Goal: Transaction & Acquisition: Purchase product/service

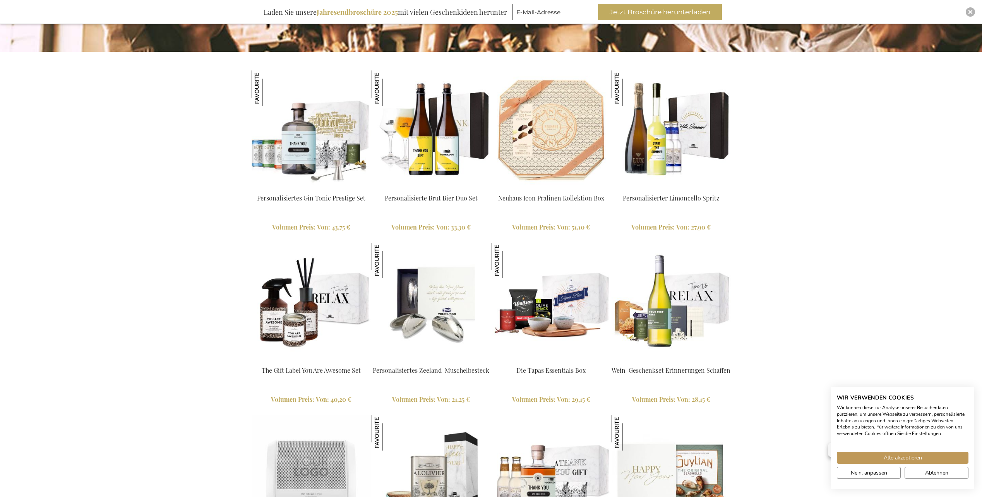
scroll to position [736, 0]
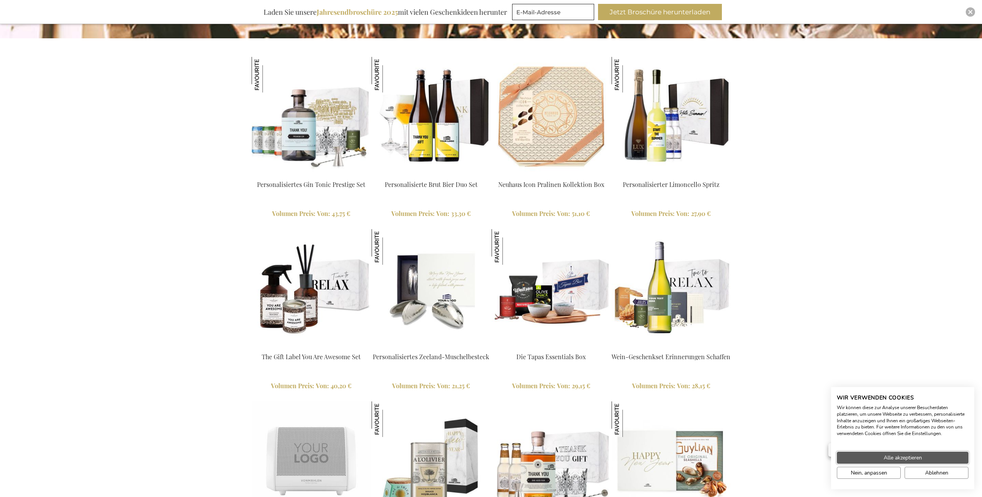
click at [849, 458] on button "Alle akzeptieren" at bounding box center [903, 458] width 132 height 12
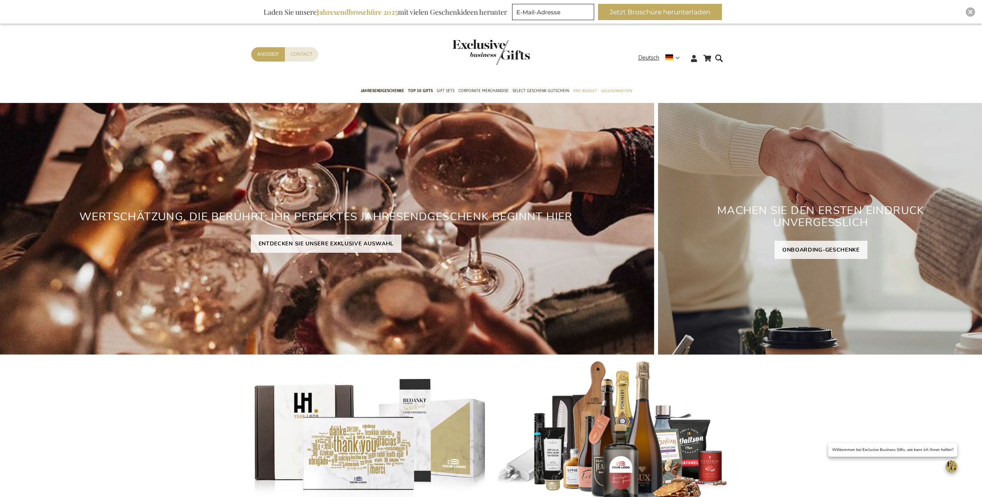
scroll to position [0, 0]
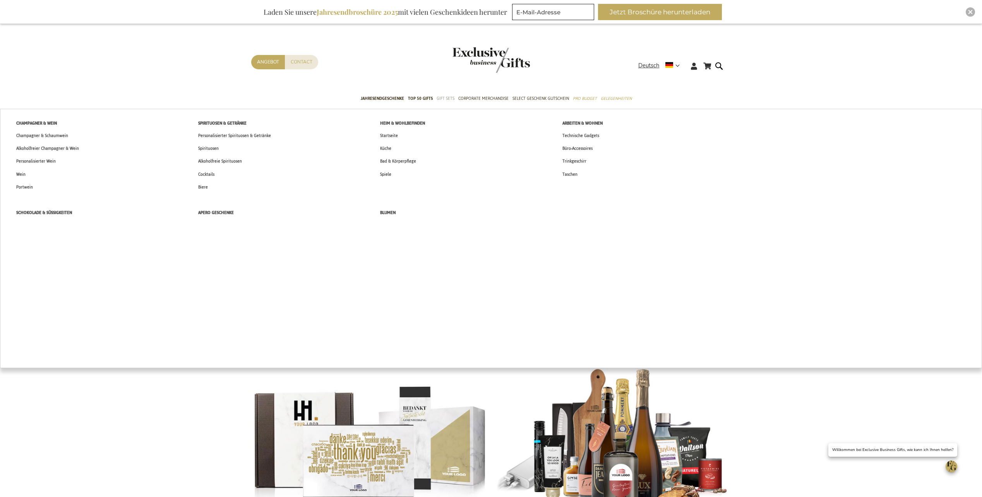
click at [450, 99] on span "Gift Sets" at bounding box center [446, 98] width 18 height 8
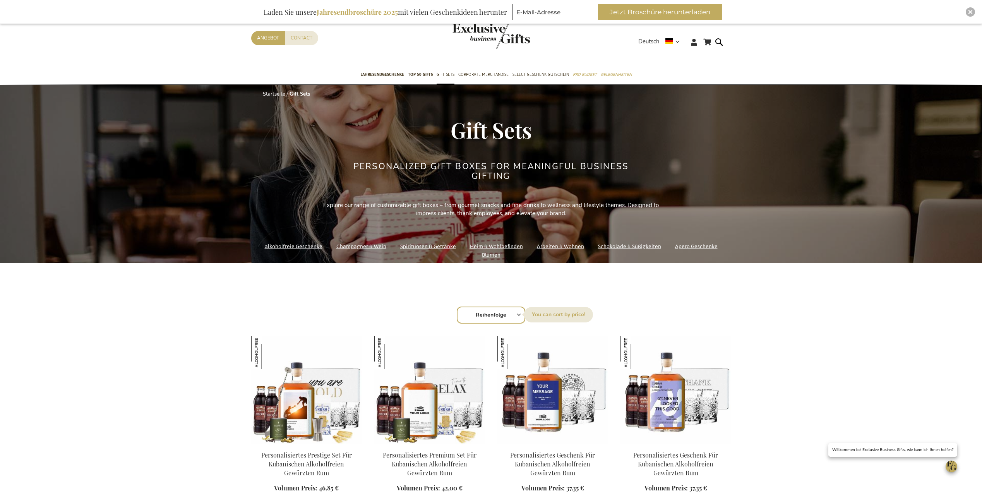
click at [519, 315] on div "Sortieren nach Reihenfolge Best Sellers Am meisten angesehen Neu Biggest Saving…" at bounding box center [491, 314] width 472 height 19
click at [514, 315] on select "Reihenfolge Best Sellers Am meisten angesehen Neu Biggest Saving Price: low to …" at bounding box center [491, 315] width 69 height 17
select select "price_asc"
click at [457, 307] on select "Reihenfolge Best Sellers Am meisten angesehen Neu Biggest Saving Price: low to …" at bounding box center [491, 315] width 69 height 17
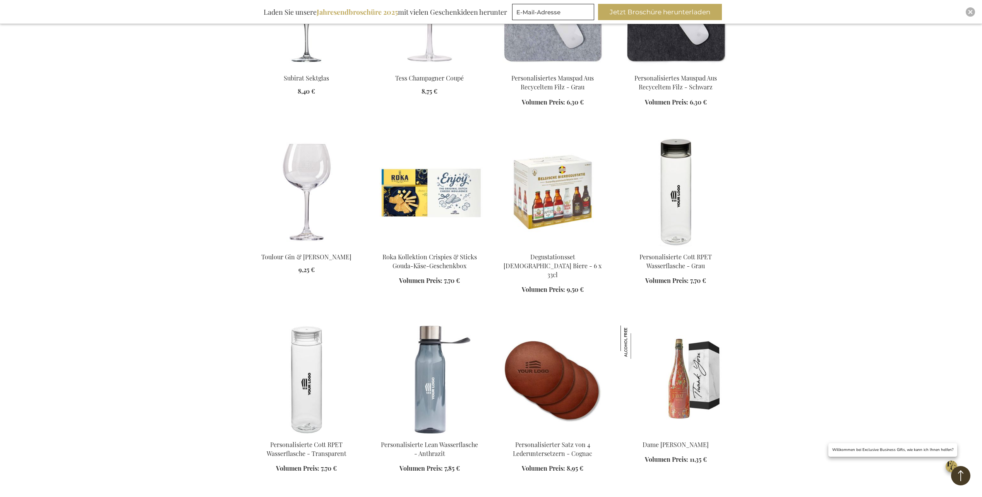
scroll to position [736, 0]
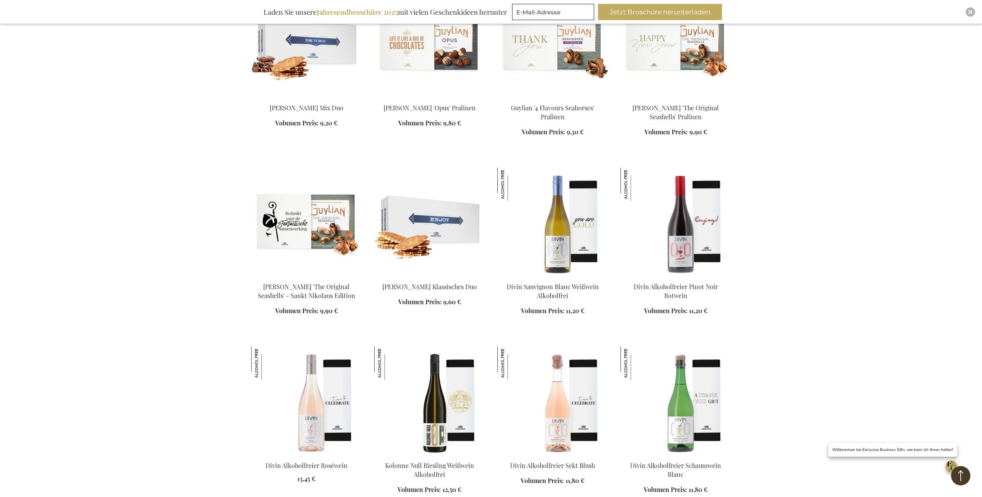
scroll to position [1355, 0]
